Goal: Information Seeking & Learning: Learn about a topic

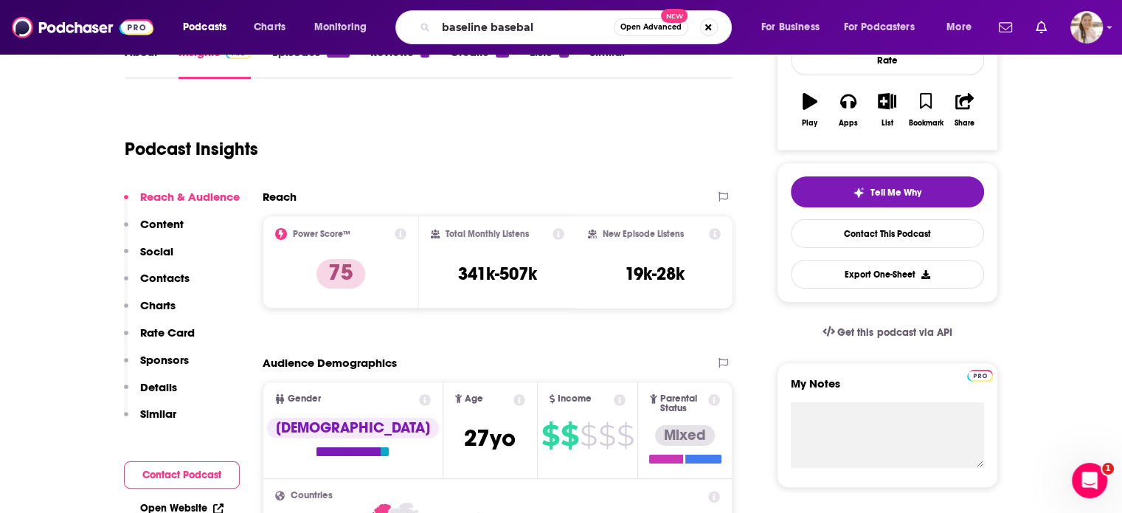
type input "baseline baseball"
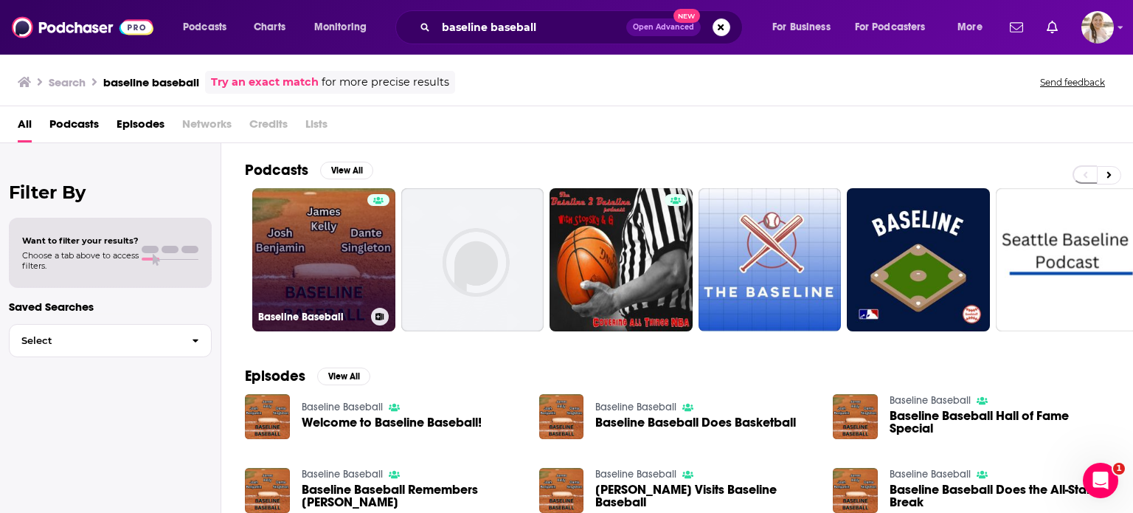
click at [322, 245] on link "Baseline Baseball" at bounding box center [323, 259] width 143 height 143
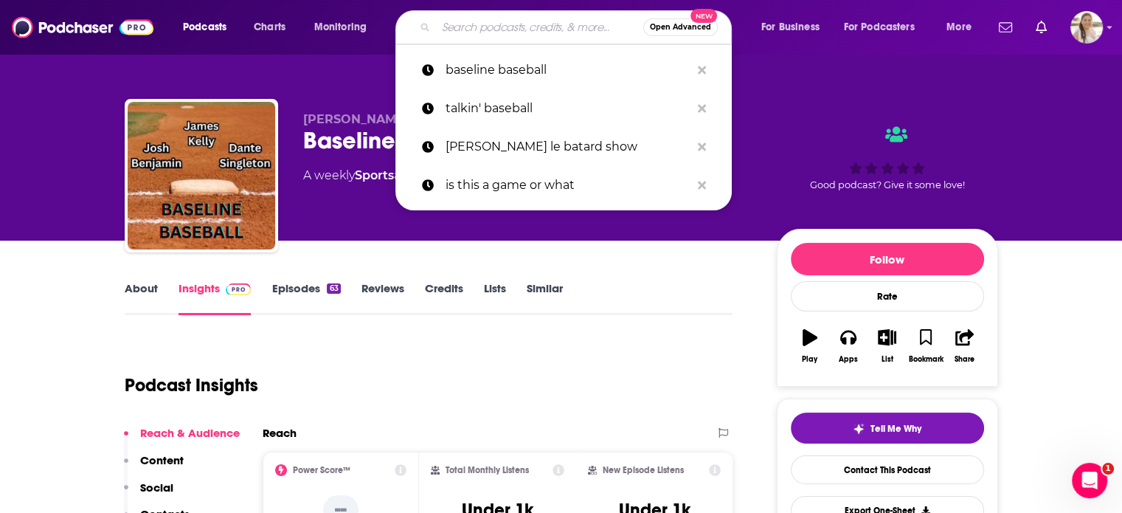
click at [558, 25] on input "Search podcasts, credits, & more..." at bounding box center [539, 27] width 207 height 24
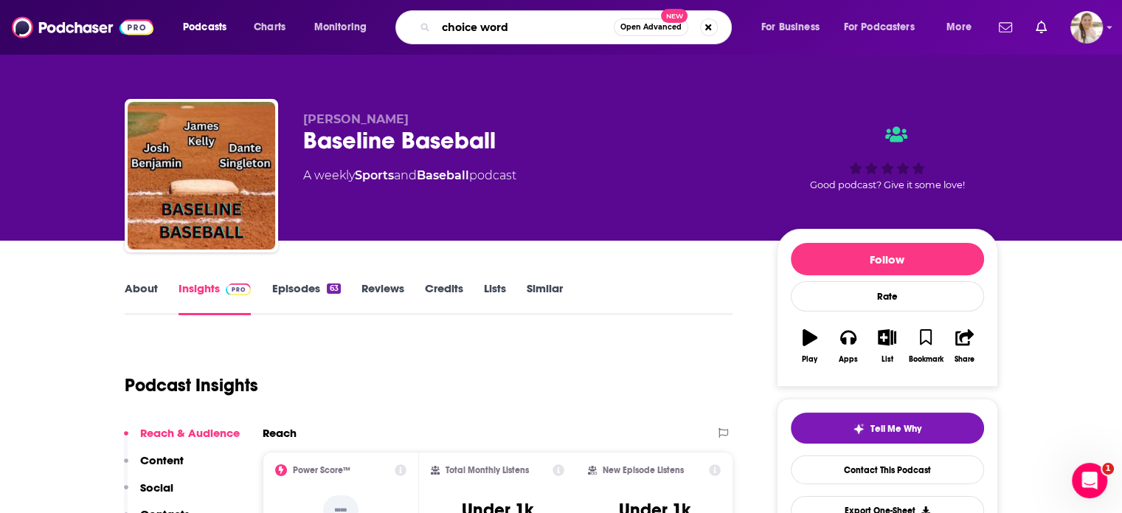
type input "choice words"
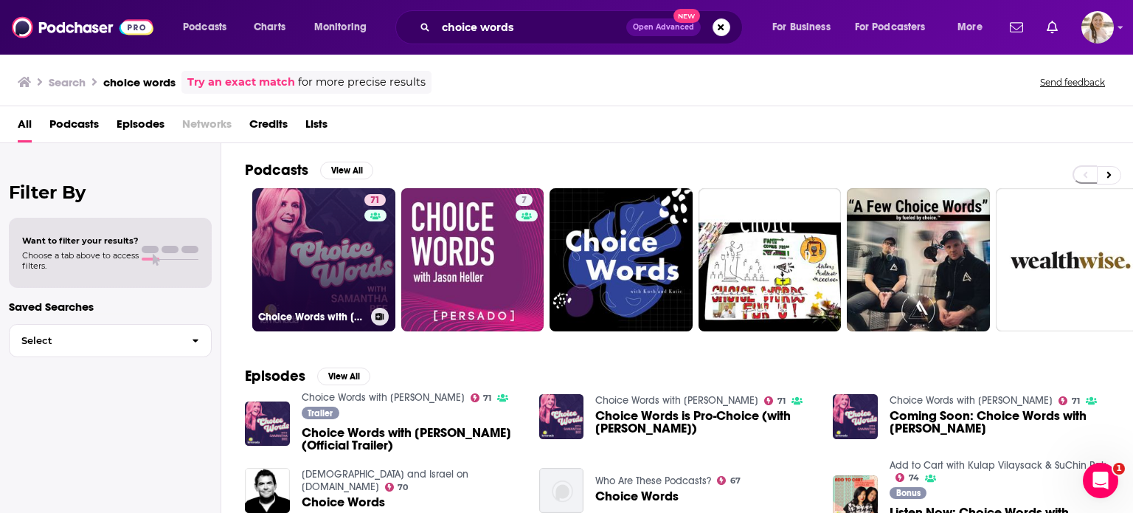
click at [347, 232] on link "71 Choice Words with [PERSON_NAME]" at bounding box center [323, 259] width 143 height 143
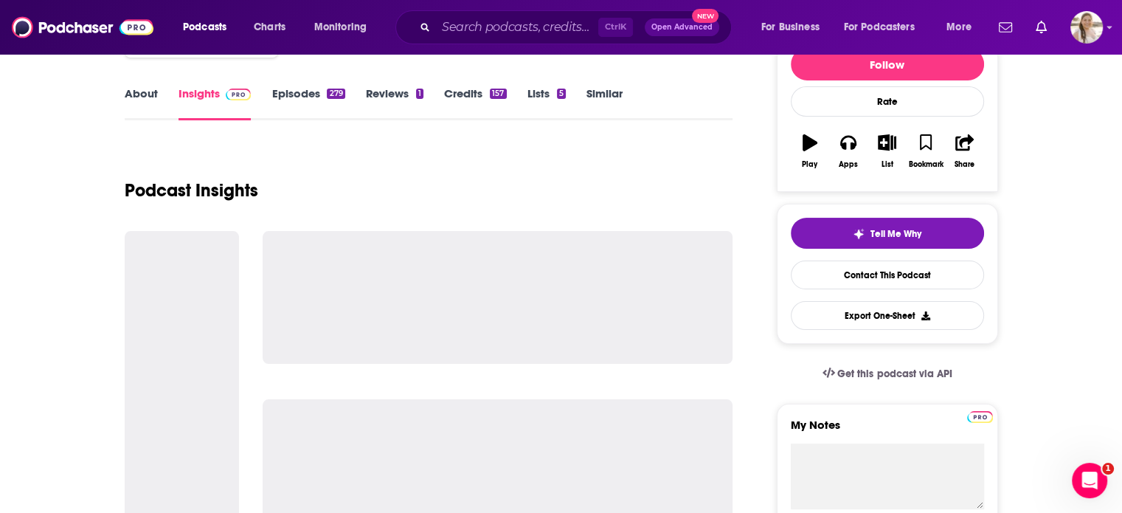
scroll to position [296, 0]
